Goal: Information Seeking & Learning: Understand process/instructions

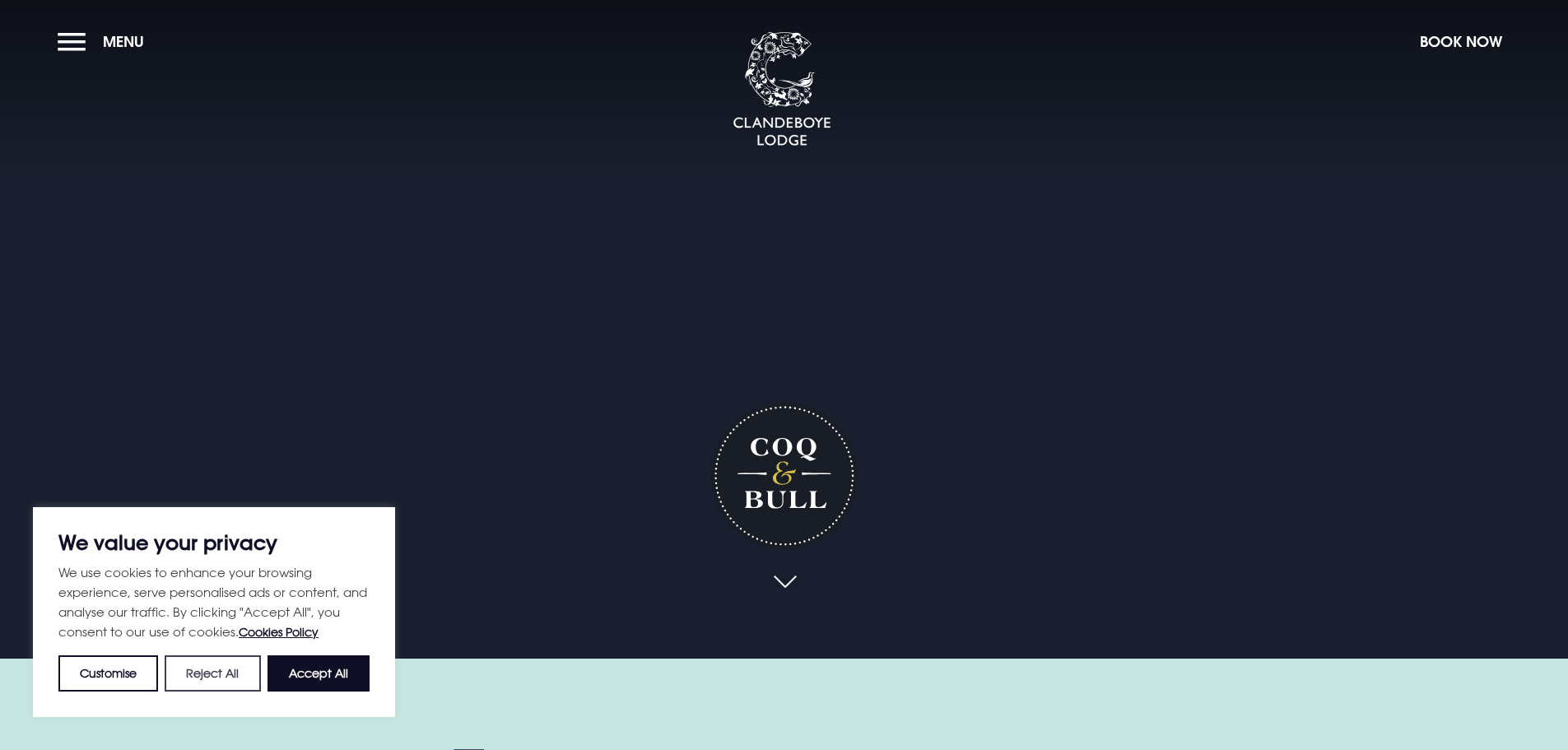
click at [228, 668] on button "Reject All" at bounding box center [213, 673] width 96 height 36
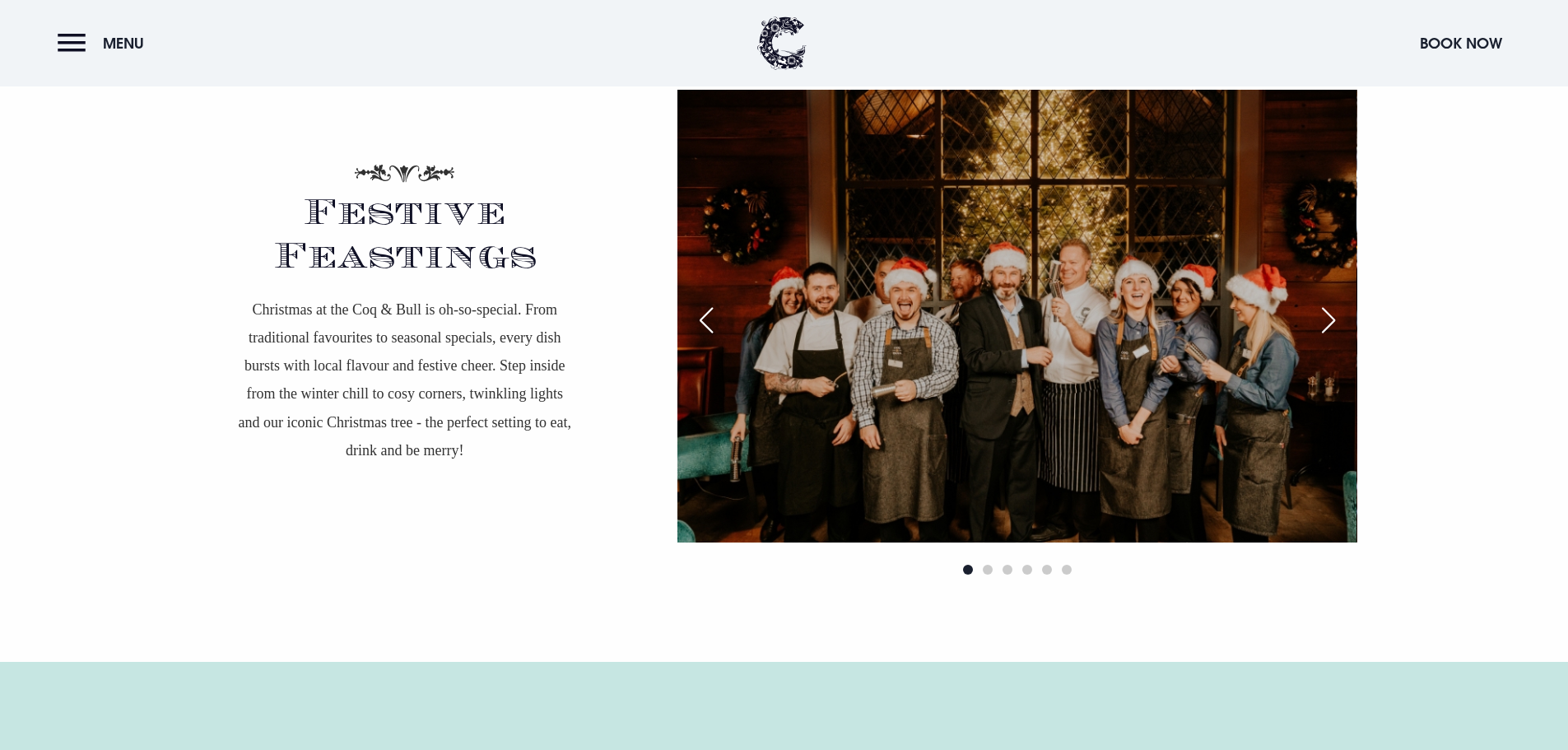
scroll to position [3128, 0]
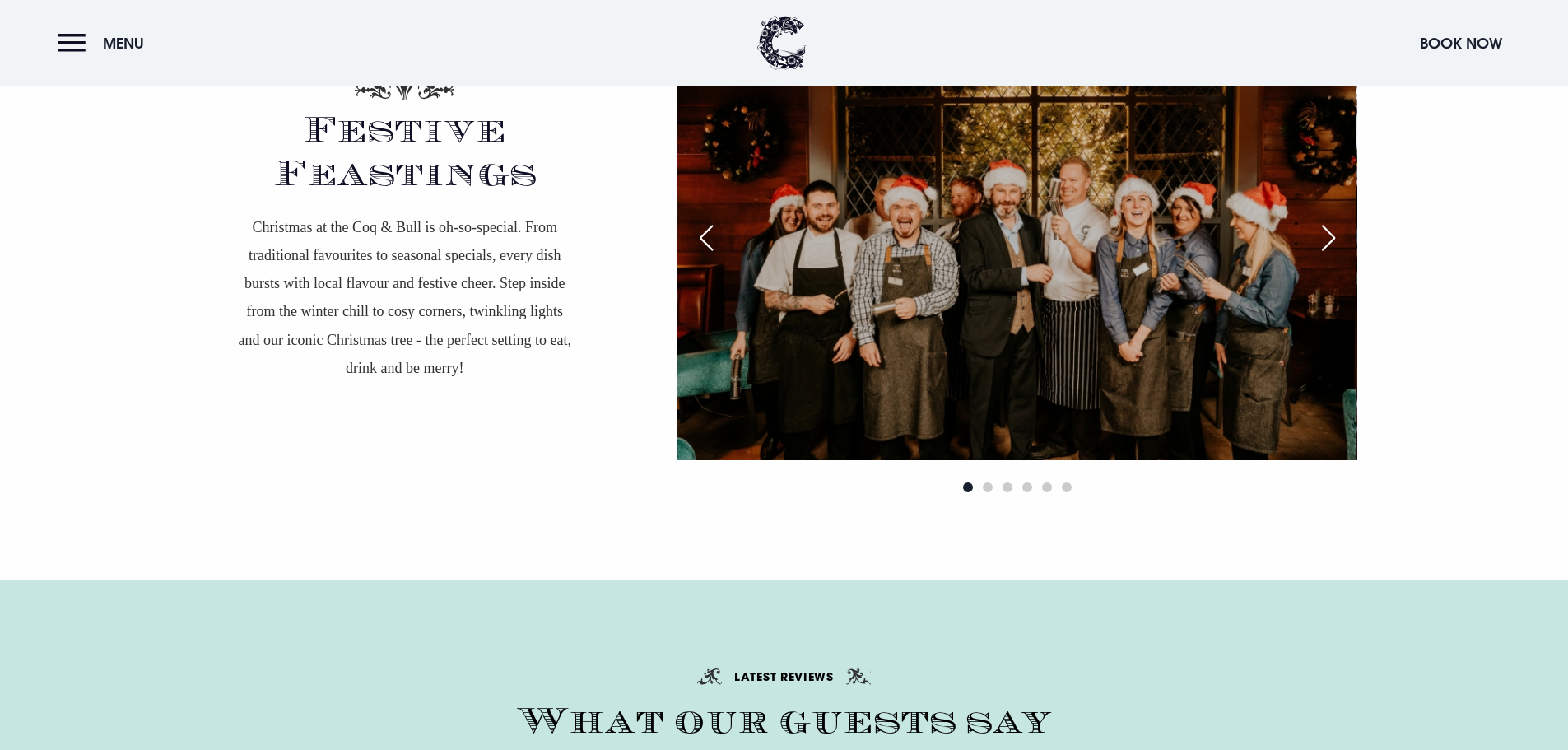
click at [1326, 231] on div "Next slide" at bounding box center [1329, 238] width 41 height 36
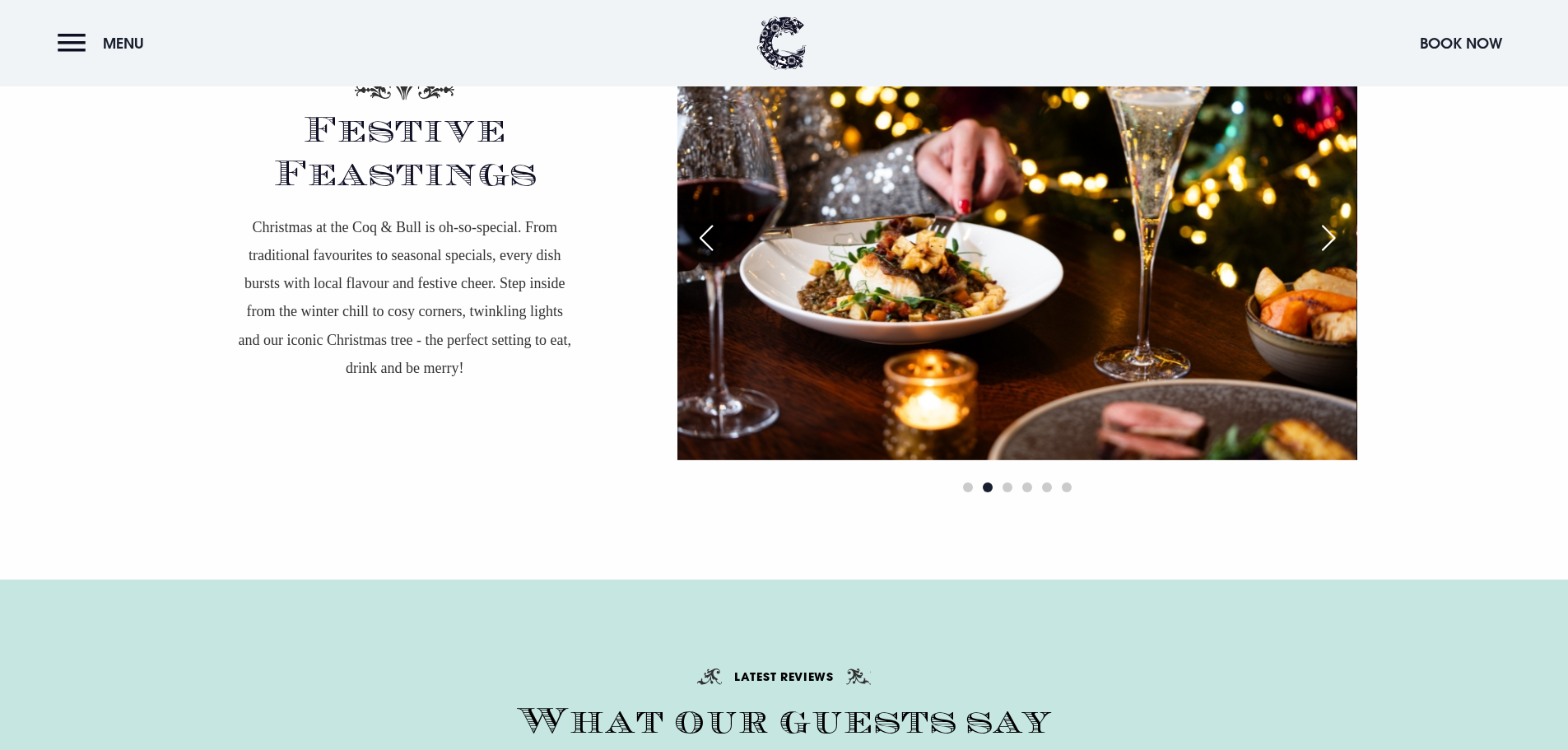
scroll to position [3045, 0]
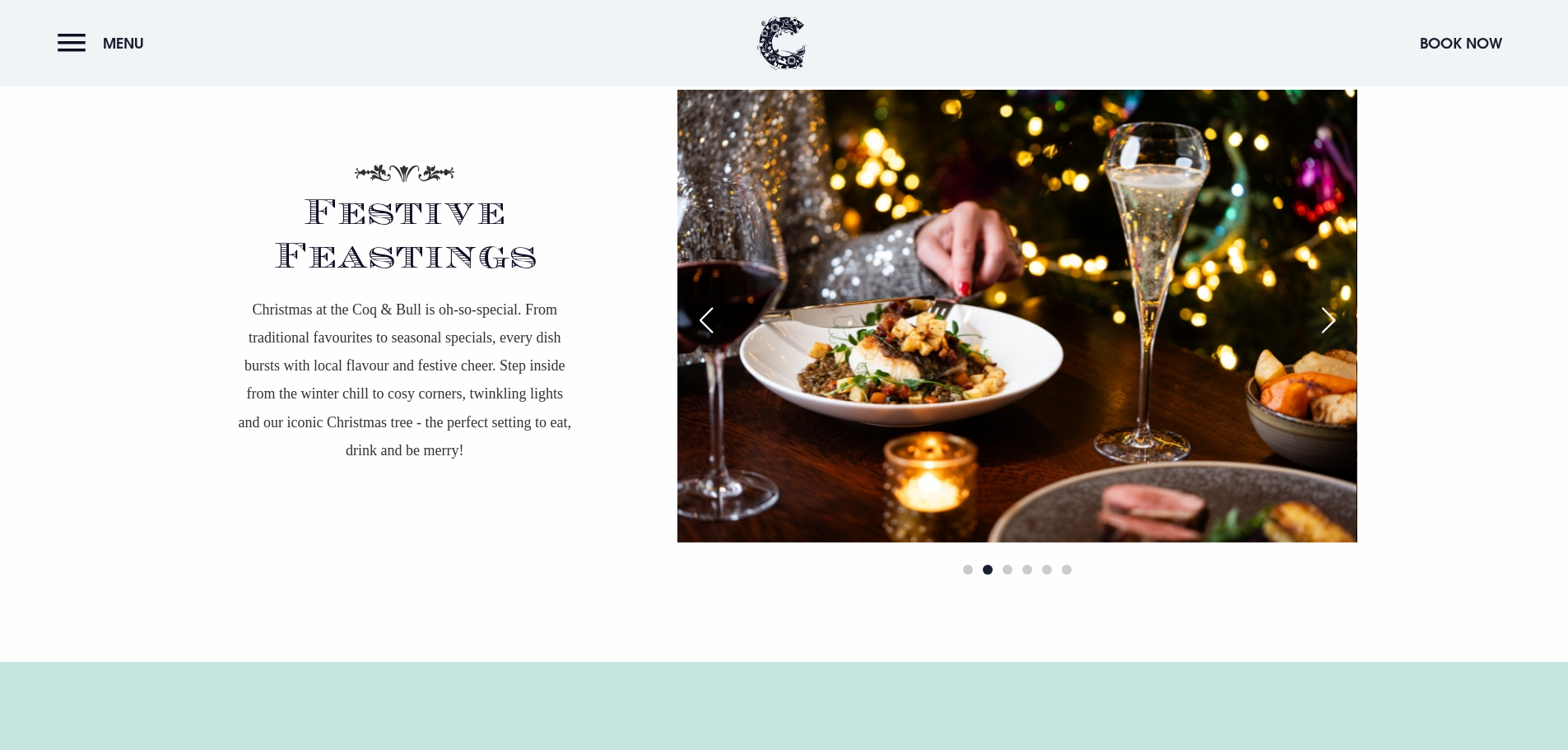
click at [1324, 312] on div "Next slide" at bounding box center [1329, 321] width 41 height 36
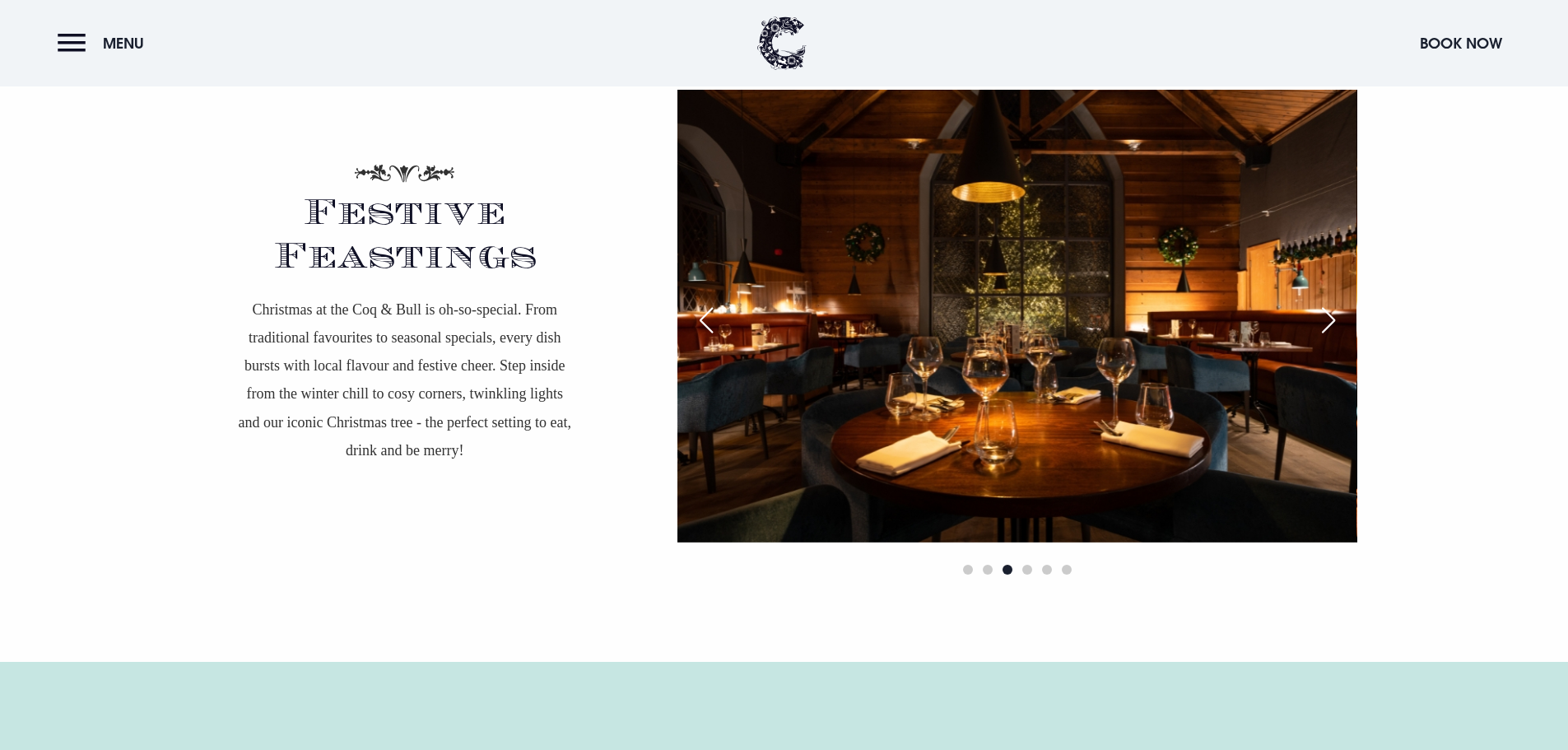
click at [1324, 312] on div "Next slide" at bounding box center [1329, 321] width 41 height 36
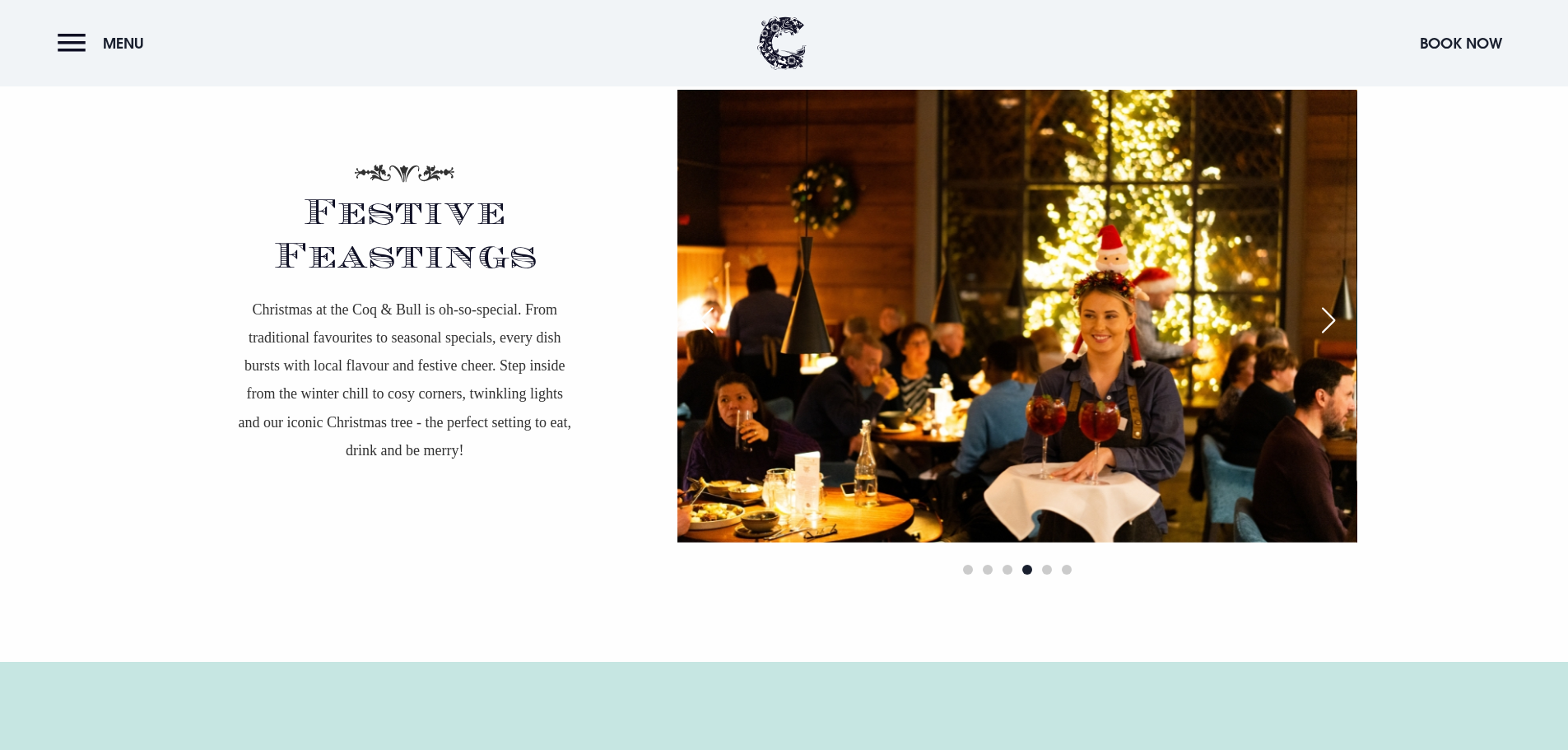
click at [1324, 312] on div "Next slide" at bounding box center [1329, 321] width 41 height 36
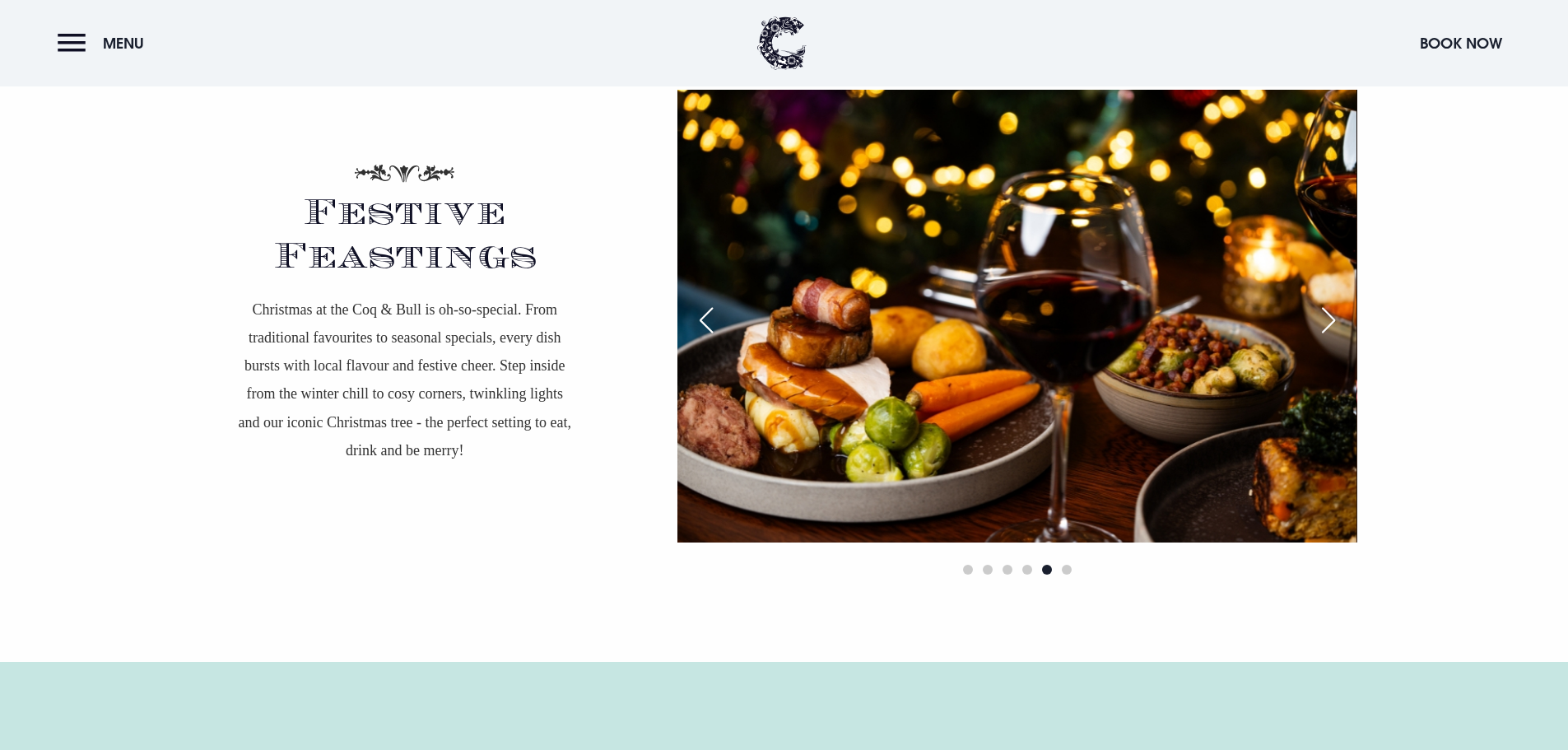
click at [1324, 312] on div "Next slide" at bounding box center [1329, 321] width 41 height 36
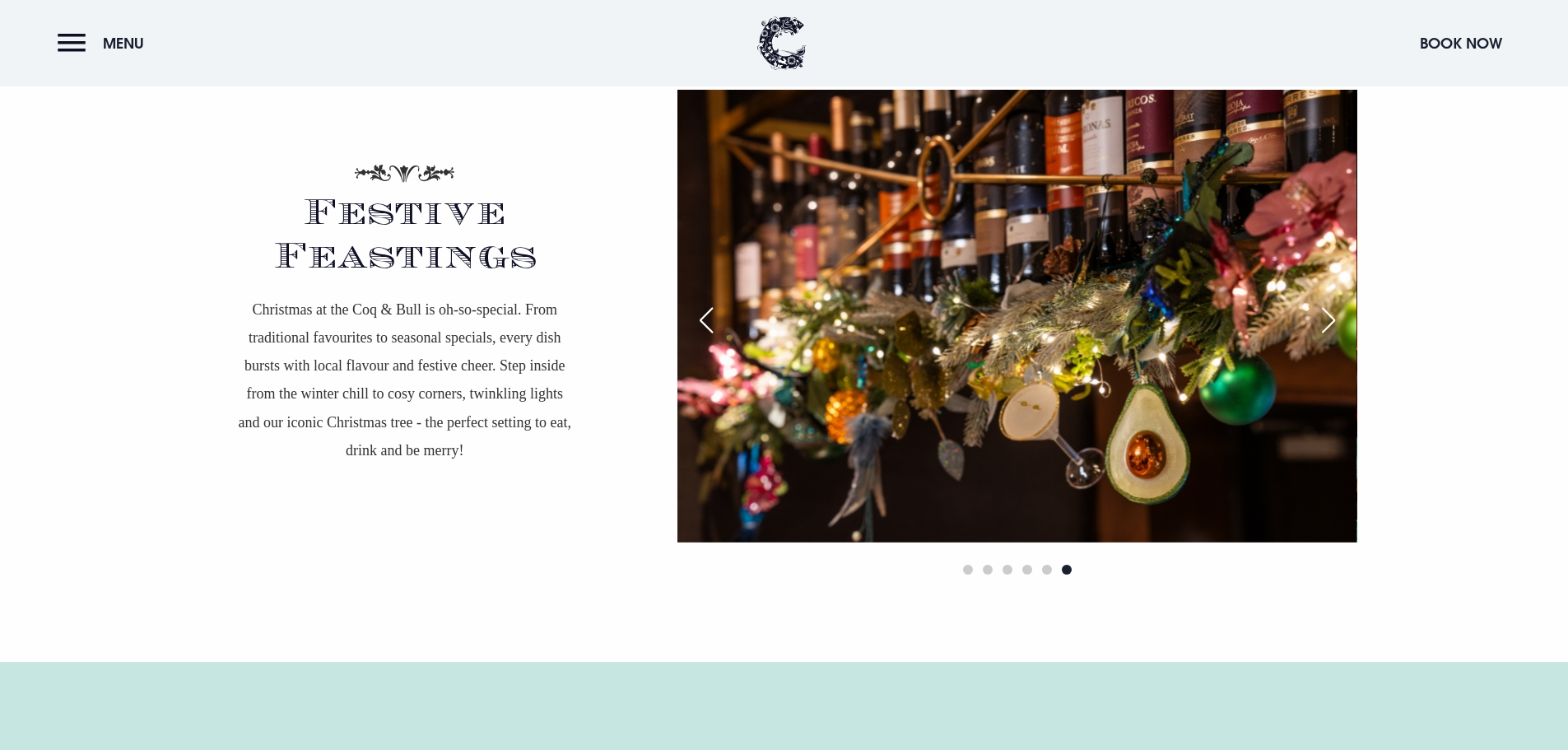
click at [1324, 312] on div "Next slide" at bounding box center [1329, 321] width 41 height 36
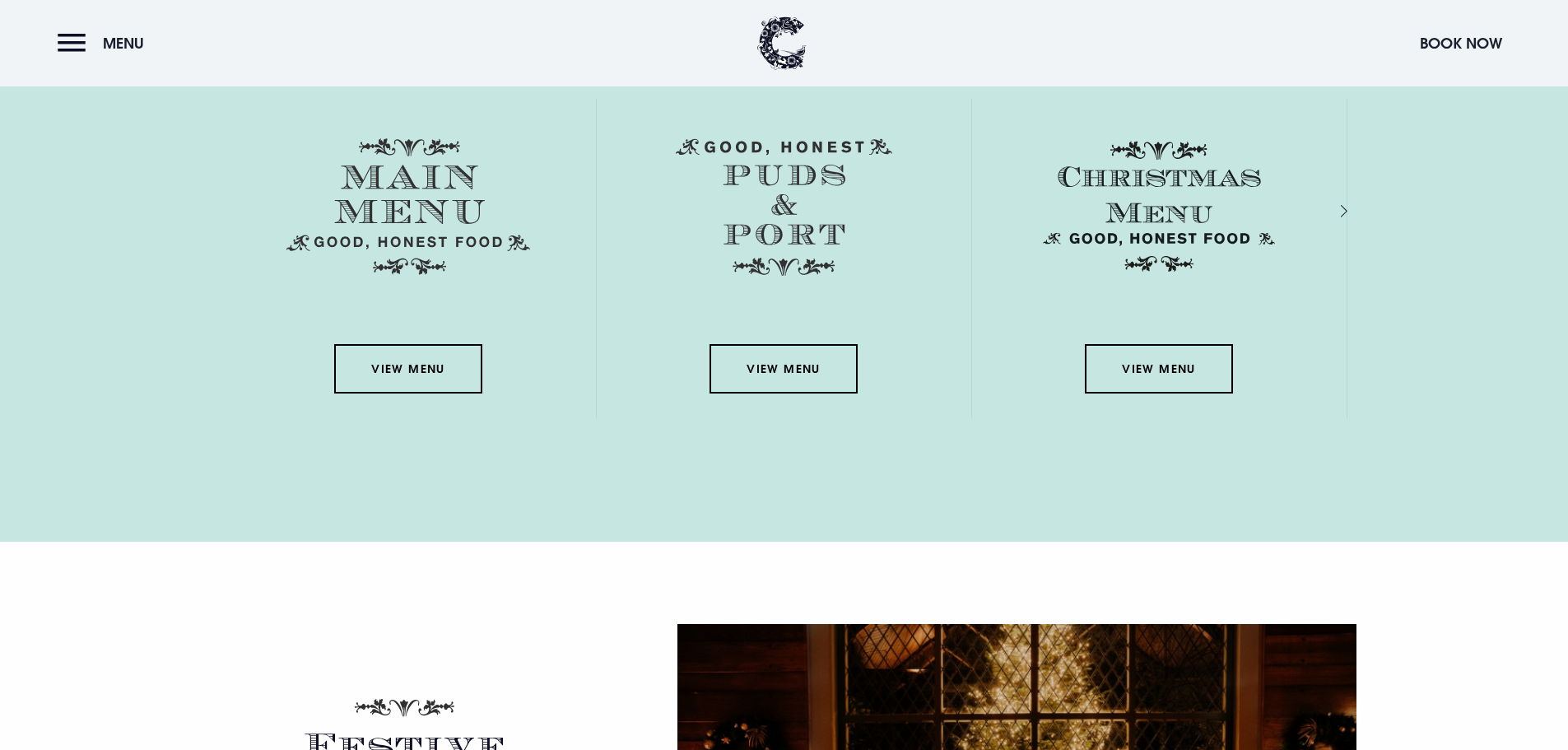
scroll to position [2429, 0]
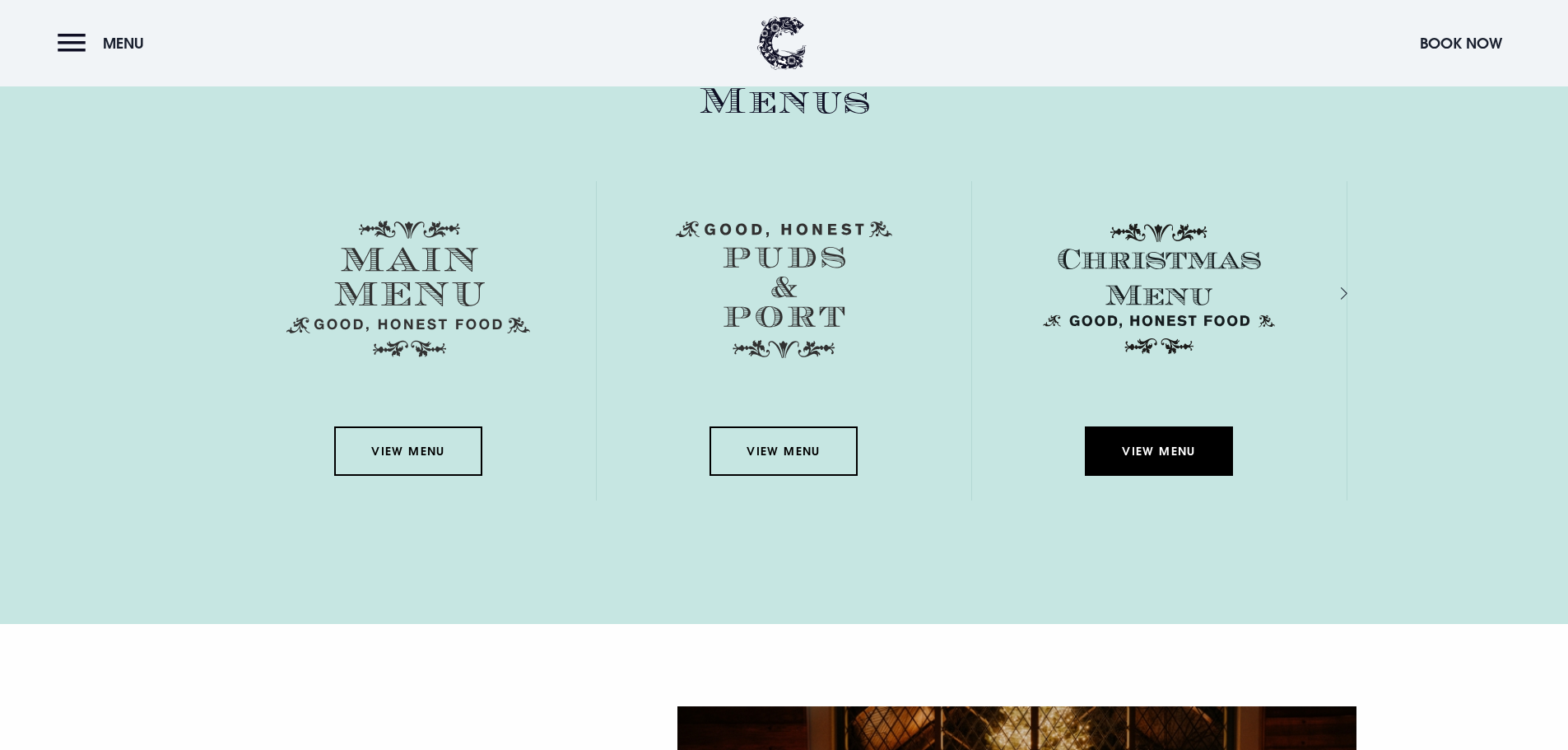
click at [1127, 451] on link "View Menu" at bounding box center [1159, 451] width 148 height 49
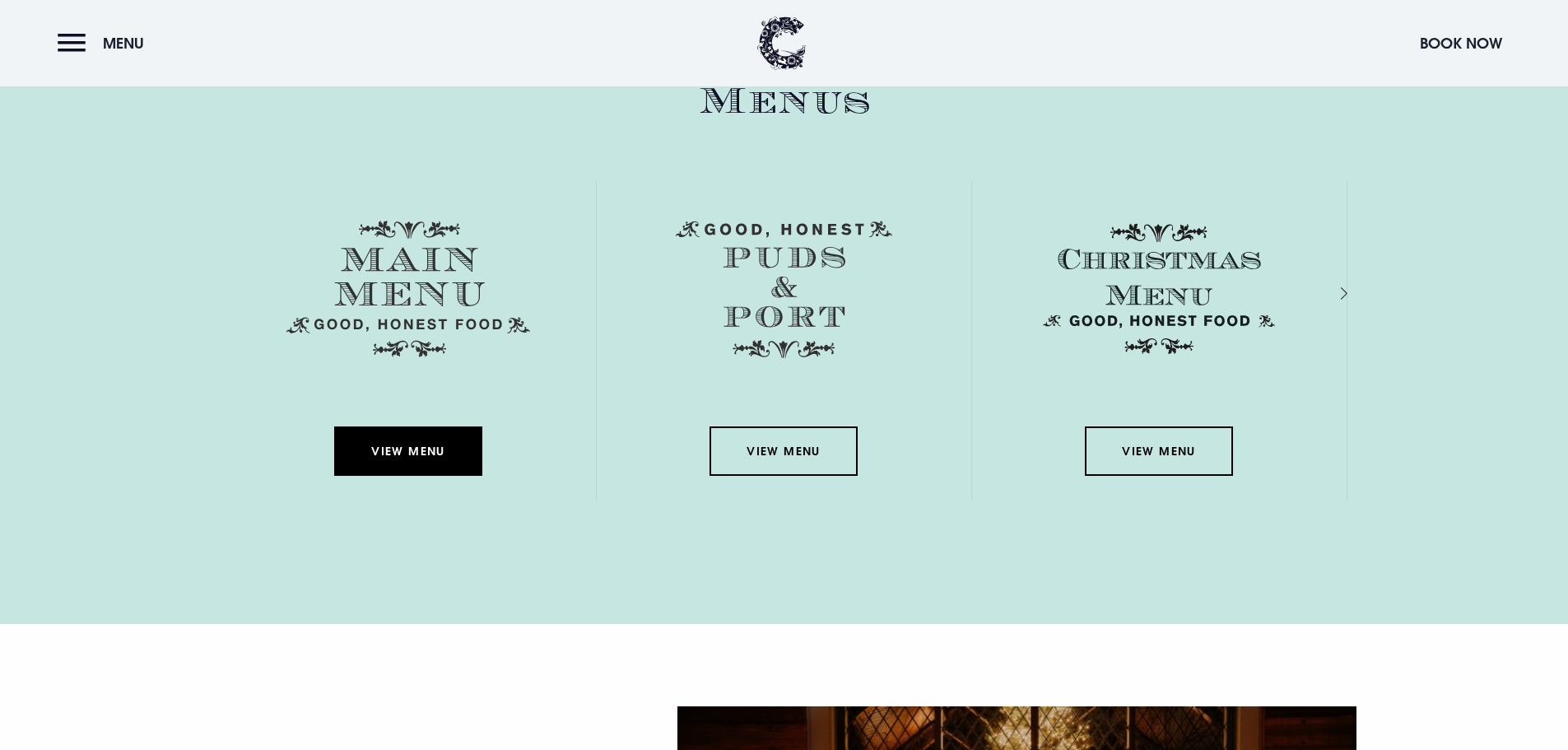
click at [378, 460] on link "View Menu" at bounding box center [408, 451] width 148 height 49
